Goal: Navigation & Orientation: Find specific page/section

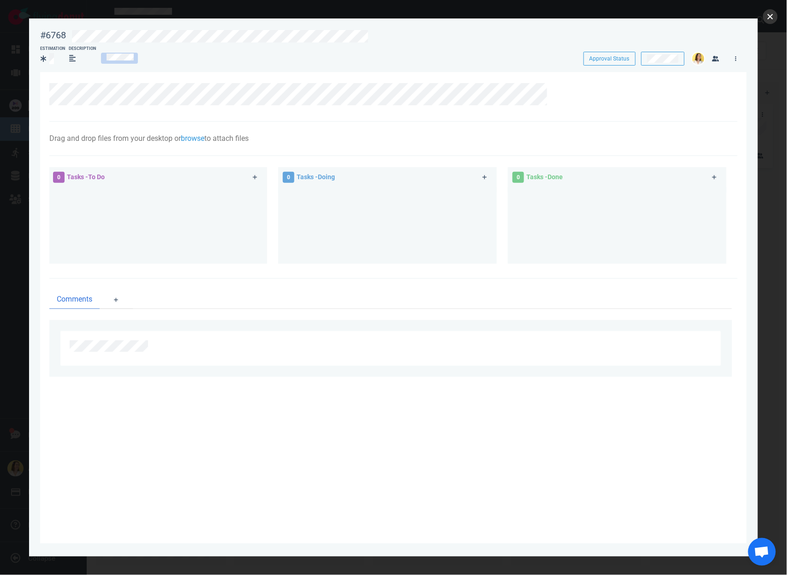
click at [777, 18] on button "close" at bounding box center [770, 16] width 15 height 15
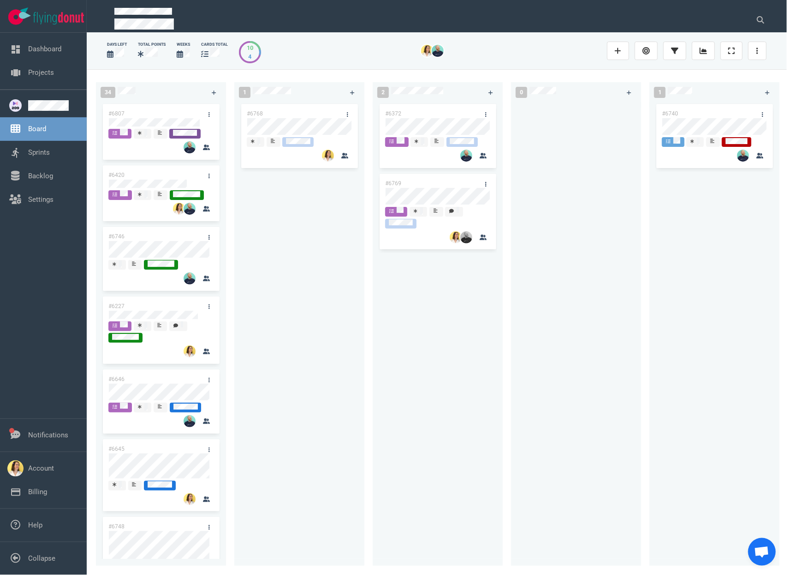
click at [306, 251] on div "#6768" at bounding box center [299, 328] width 119 height 453
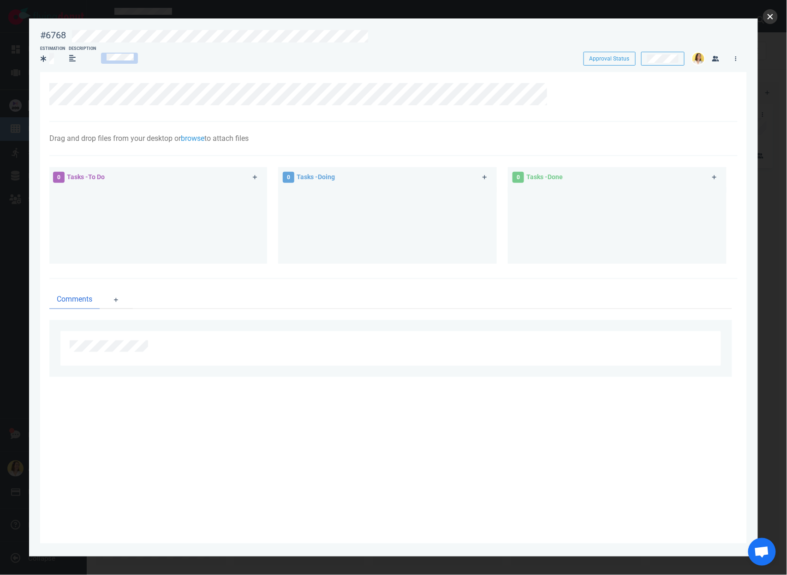
click at [769, 20] on button "close" at bounding box center [770, 16] width 15 height 15
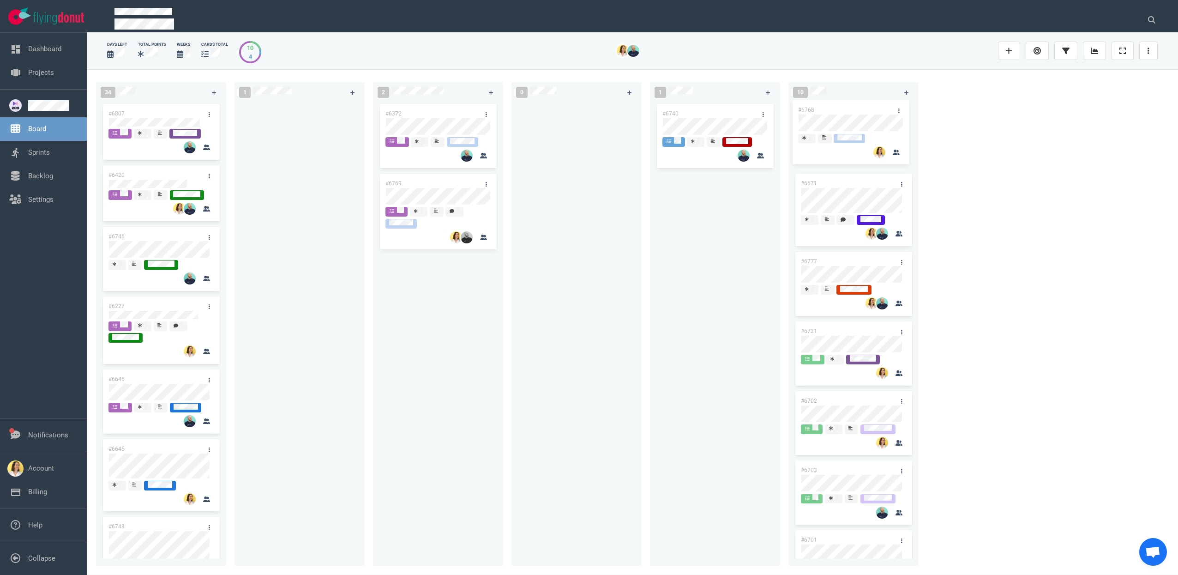
click at [787, 120] on div "34 #6807 #6420 #6746 #6227 #6646 #6645 #6748 #6698 #6662 #5517 #6709 #6500 #675…" at bounding box center [632, 321] width 1091 height 505
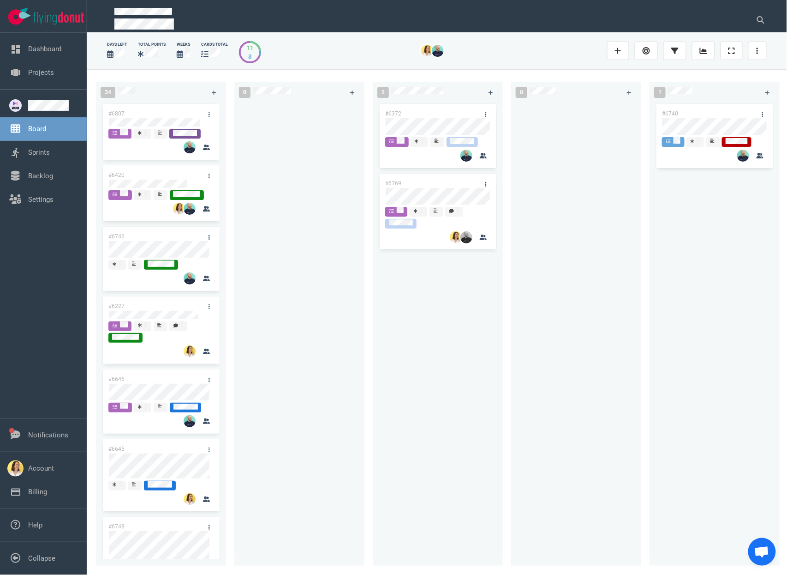
click at [294, 338] on div at bounding box center [299, 328] width 119 height 453
click at [339, 338] on div at bounding box center [299, 328] width 119 height 453
